Goal: Information Seeking & Learning: Learn about a topic

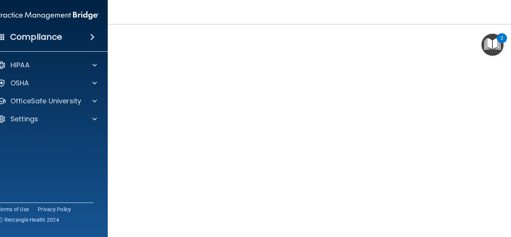
scroll to position [83, 0]
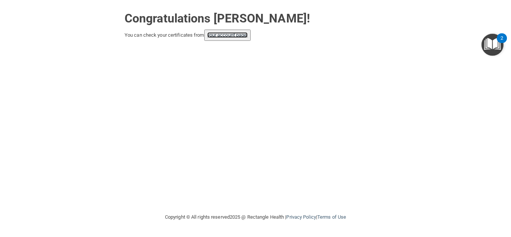
click at [246, 34] on link "your account page!" at bounding box center [227, 35] width 41 height 6
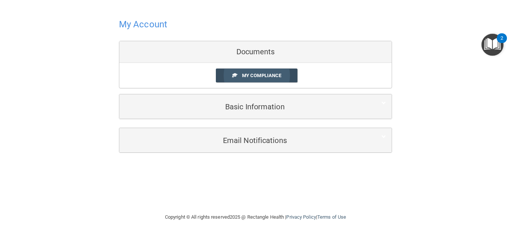
click at [269, 73] on span "My Compliance" at bounding box center [261, 76] width 39 height 6
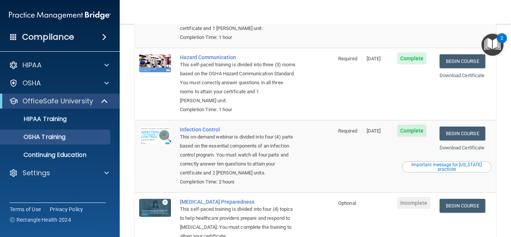
scroll to position [117, 0]
click at [459, 163] on div "Important message for California practices" at bounding box center [447, 167] width 88 height 9
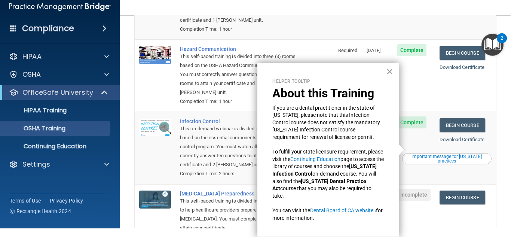
click at [389, 68] on button "×" at bounding box center [389, 71] width 7 height 12
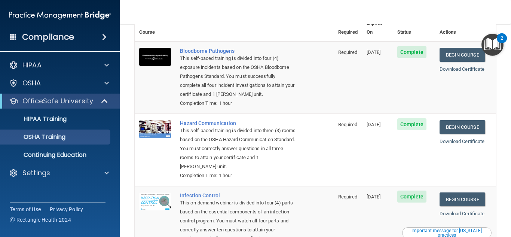
scroll to position [51, 0]
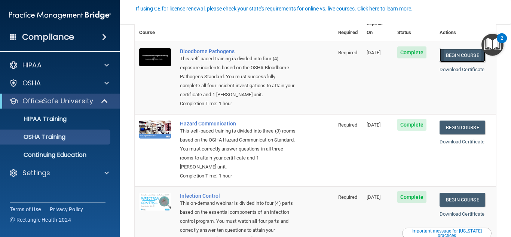
click at [459, 48] on link "Begin Course" at bounding box center [462, 55] width 46 height 14
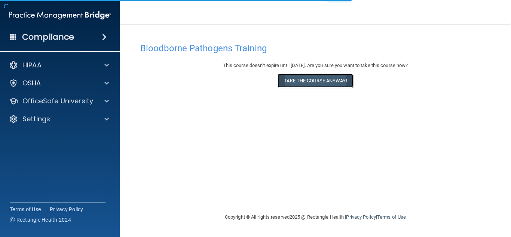
click at [336, 82] on button "Take the course anyway!" at bounding box center [314, 81] width 75 height 14
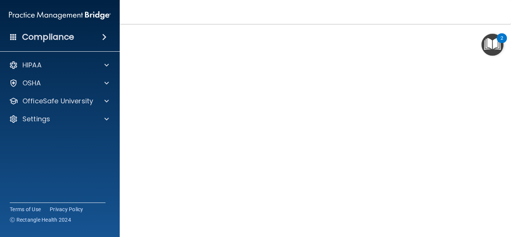
scroll to position [47, 0]
click at [481, 34] on img "Open Resource Center, 2 new notifications" at bounding box center [492, 45] width 22 height 22
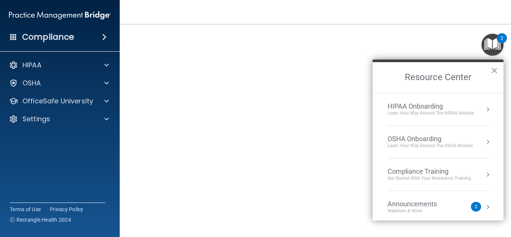
click at [497, 68] on button "×" at bounding box center [494, 70] width 7 height 12
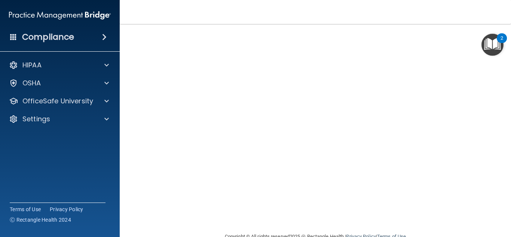
scroll to position [29, 0]
click at [482, 54] on img "Open Resource Center, 2 new notifications" at bounding box center [492, 45] width 22 height 22
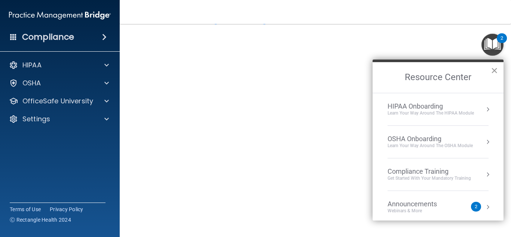
click at [493, 71] on button "×" at bounding box center [494, 70] width 7 height 12
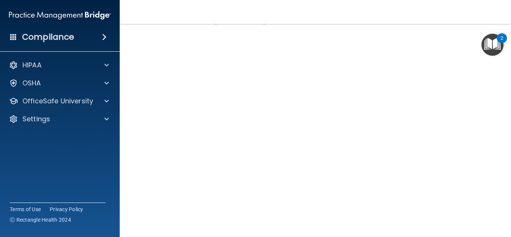
click at [483, 52] on img "Open Resource Center, 2 new notifications" at bounding box center [492, 45] width 22 height 22
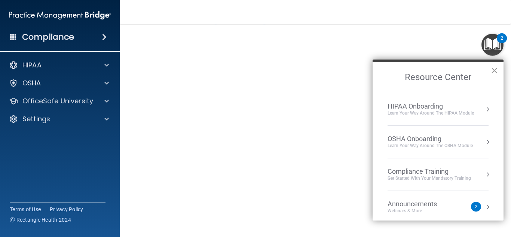
click at [492, 71] on button "×" at bounding box center [494, 70] width 7 height 12
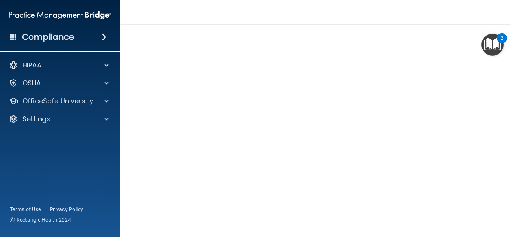
click at [482, 55] on img "Open Resource Center, 2 new notifications" at bounding box center [492, 45] width 22 height 22
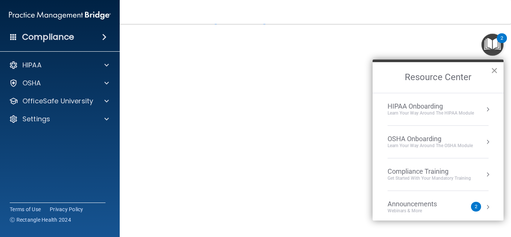
click at [494, 70] on button "×" at bounding box center [494, 70] width 7 height 12
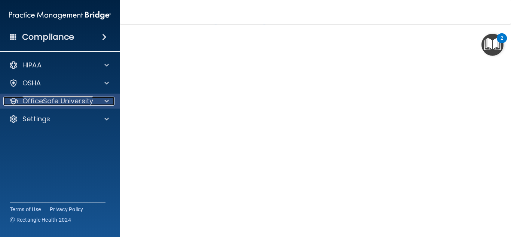
click at [86, 102] on p "OfficeSafe University" at bounding box center [57, 100] width 71 height 9
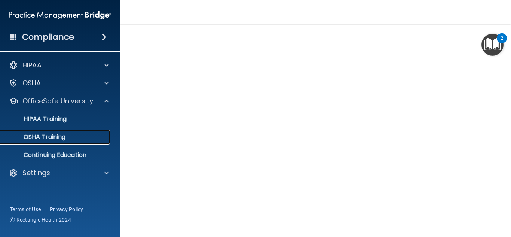
click at [71, 139] on div "OSHA Training" at bounding box center [56, 136] width 102 height 7
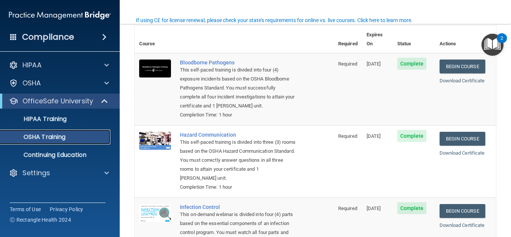
scroll to position [39, 0]
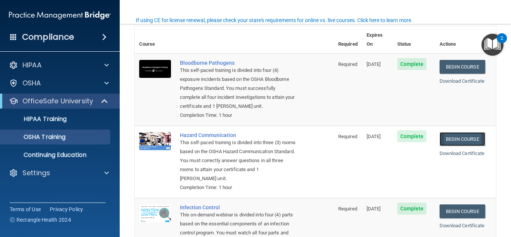
click at [461, 132] on link "Begin Course" at bounding box center [462, 139] width 46 height 14
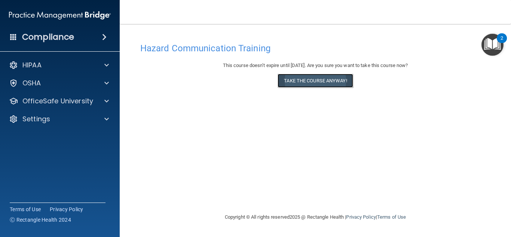
click at [348, 80] on button "Take the course anyway!" at bounding box center [314, 81] width 75 height 14
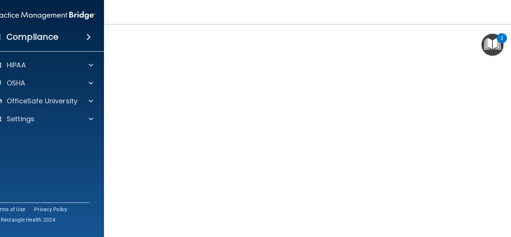
scroll to position [46, 0]
click at [487, 34] on img "Open Resource Center, 2 new notifications" at bounding box center [492, 45] width 22 height 22
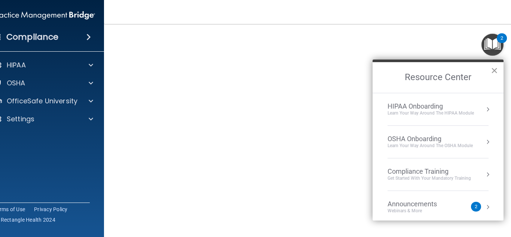
click at [495, 69] on button "×" at bounding box center [494, 70] width 7 height 12
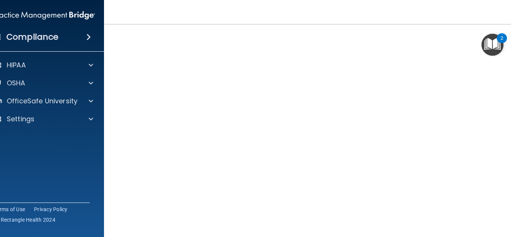
scroll to position [45, 0]
